Goal: Information Seeking & Learning: Learn about a topic

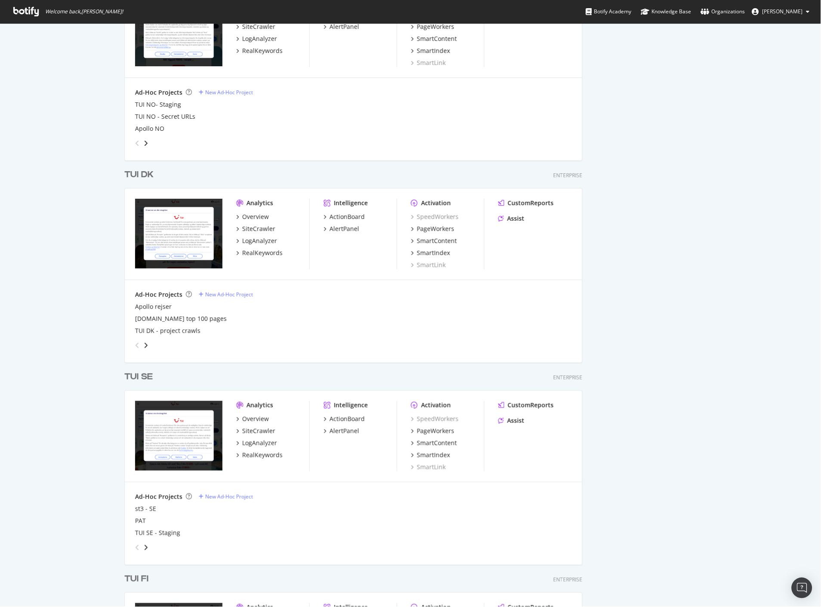
scroll to position [1052, 0]
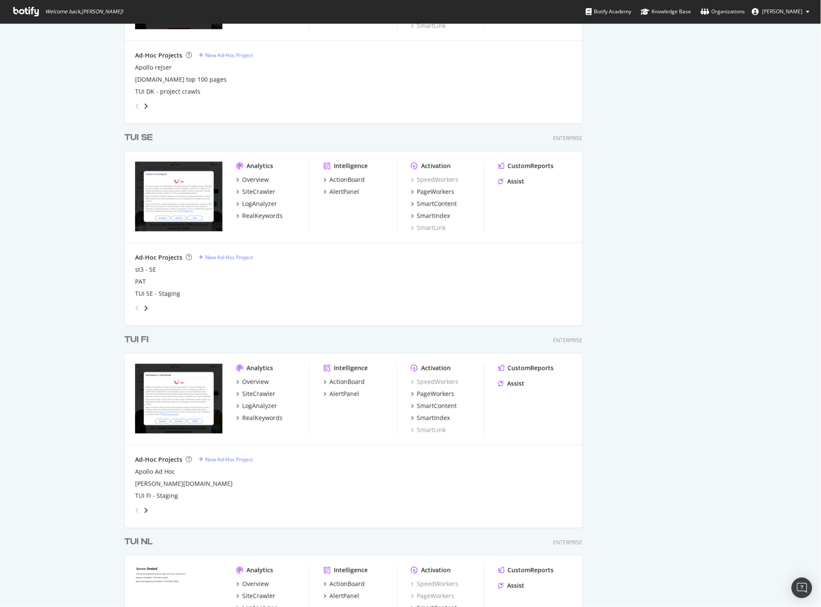
click at [136, 339] on div "TUI FI" at bounding box center [136, 340] width 24 height 12
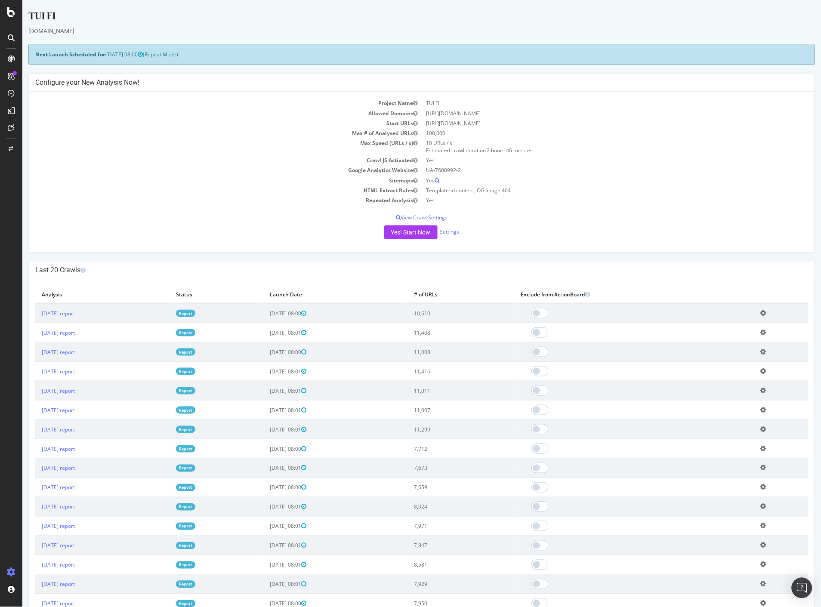
click at [195, 315] on link "Report" at bounding box center [185, 313] width 19 height 7
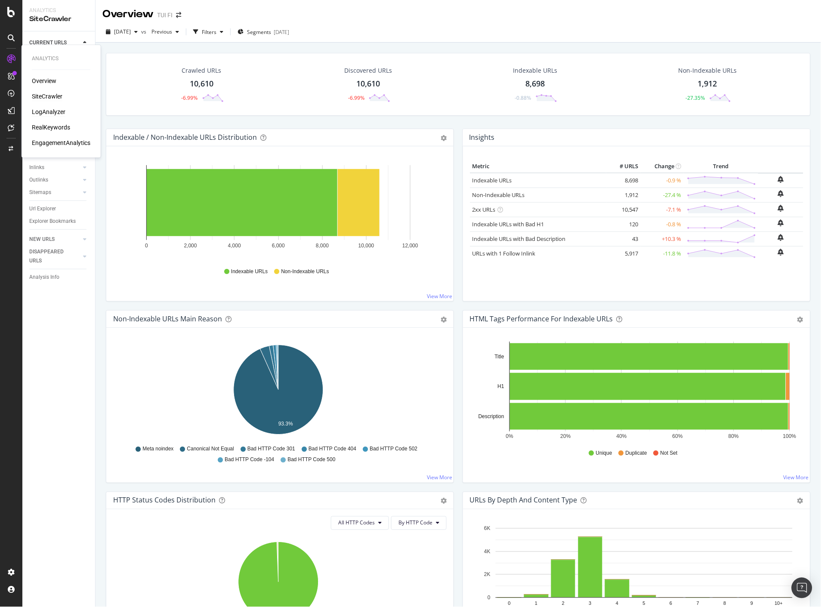
click at [53, 113] on div "LogAnalyzer" at bounding box center [49, 112] width 34 height 9
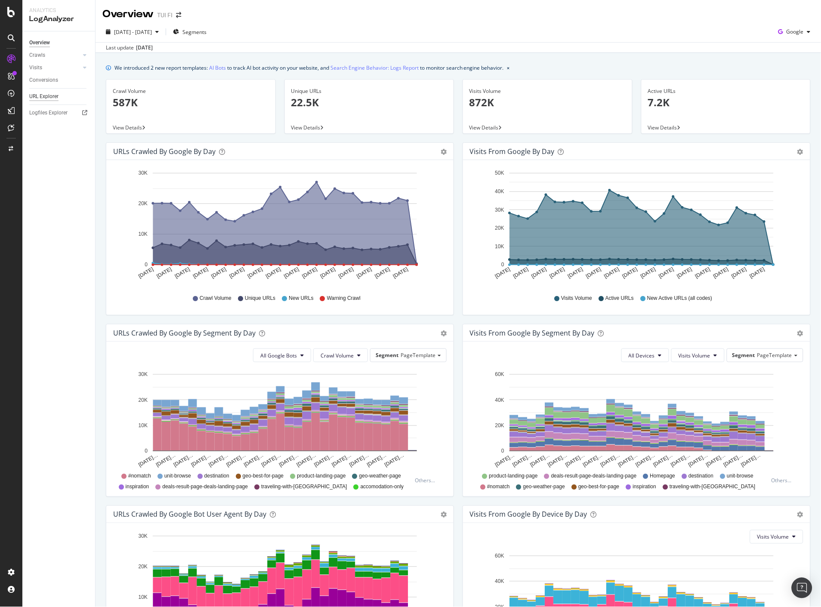
click at [53, 95] on div "URL Explorer" at bounding box center [43, 96] width 29 height 9
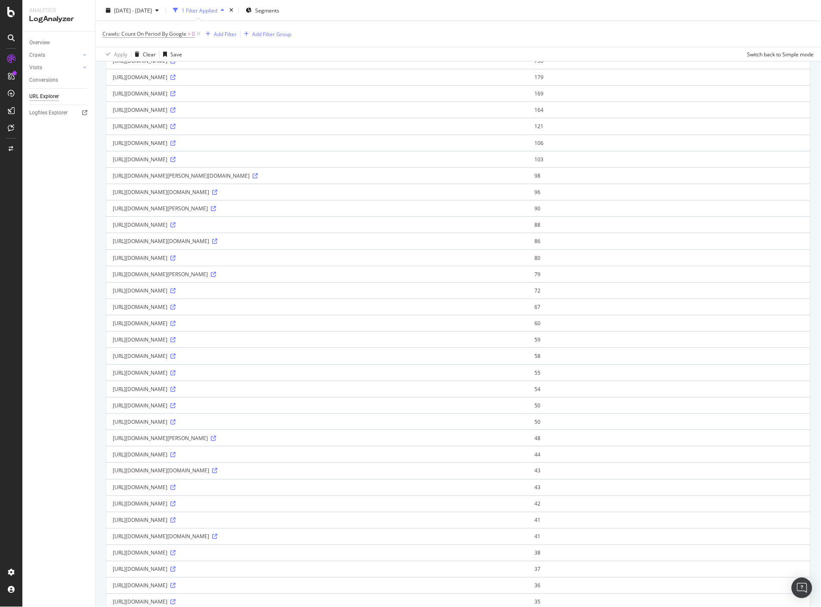
scroll to position [37, 0]
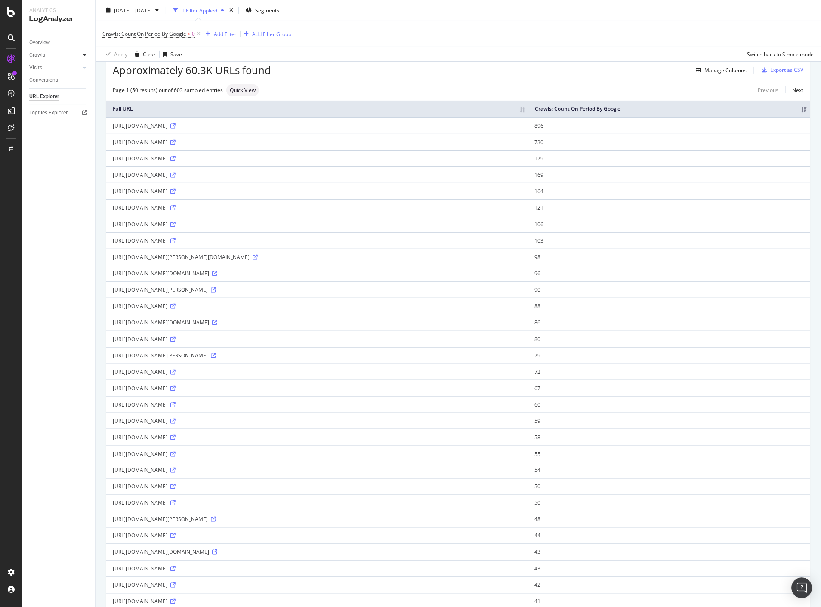
click at [84, 56] on icon at bounding box center [84, 55] width 3 height 5
click at [55, 98] on div "HTTP Codes" at bounding box center [47, 101] width 29 height 9
